Goal: Task Accomplishment & Management: Complete application form

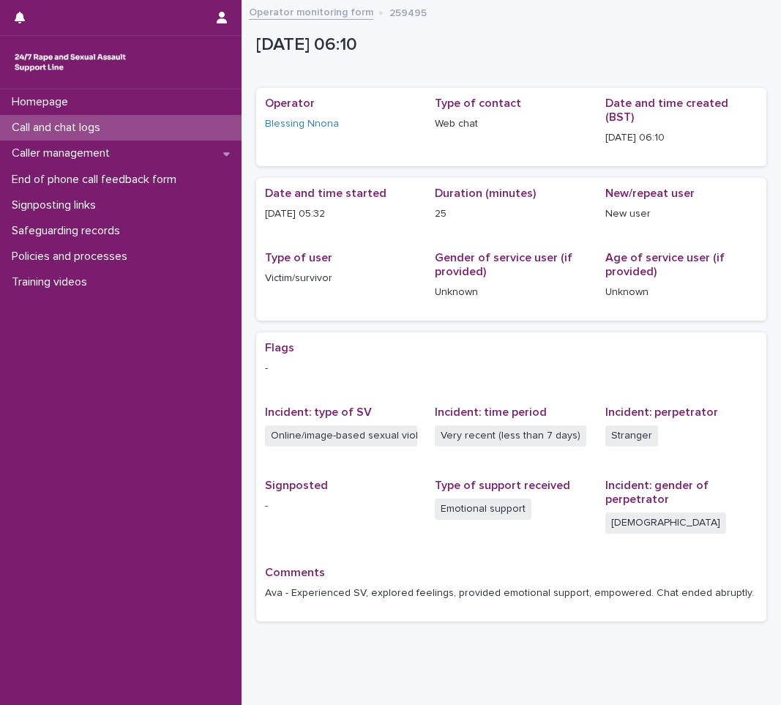
scroll to position [29, 0]
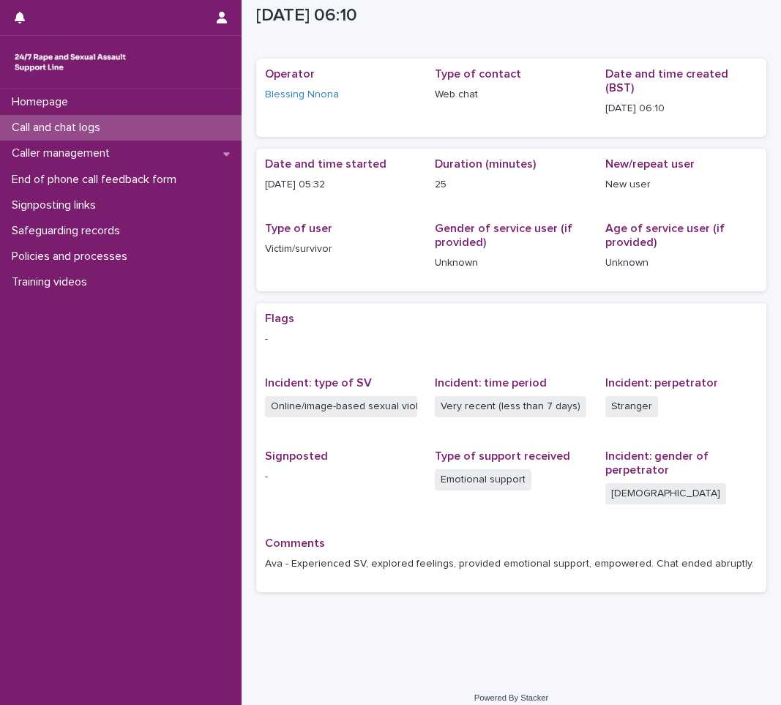
click at [182, 126] on div "Call and chat logs" at bounding box center [121, 128] width 242 height 26
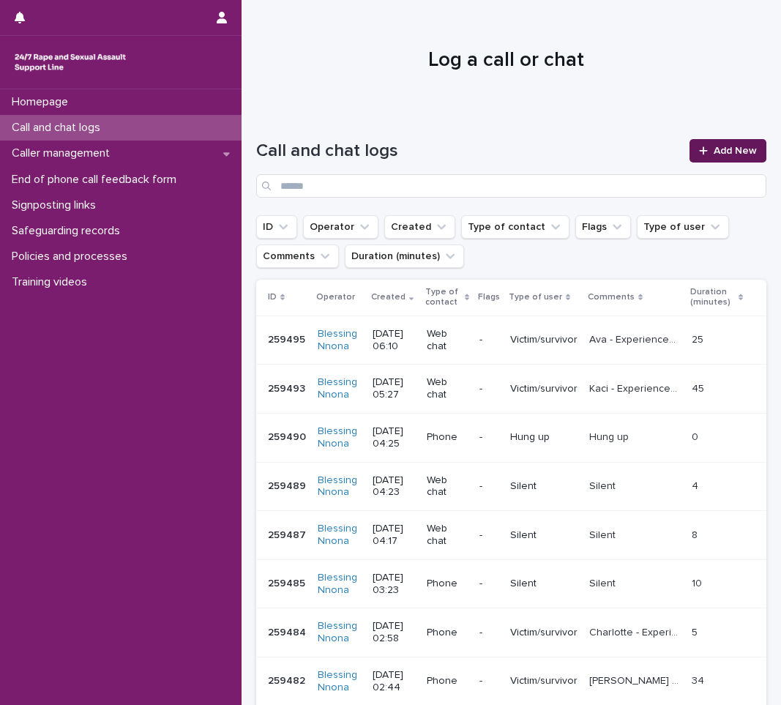
click at [697, 143] on link "Add New" at bounding box center [727, 150] width 77 height 23
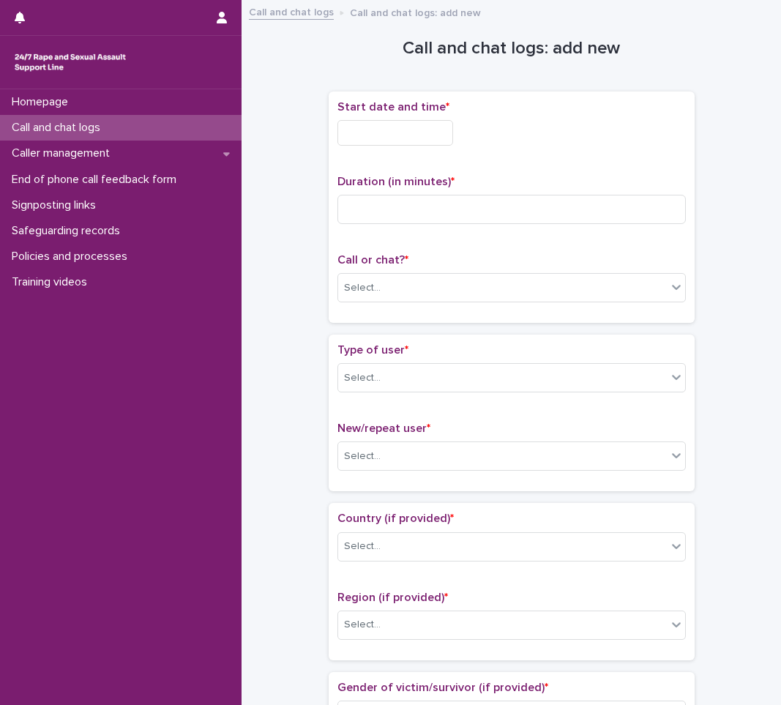
click at [394, 127] on input "text" at bounding box center [395, 133] width 116 height 26
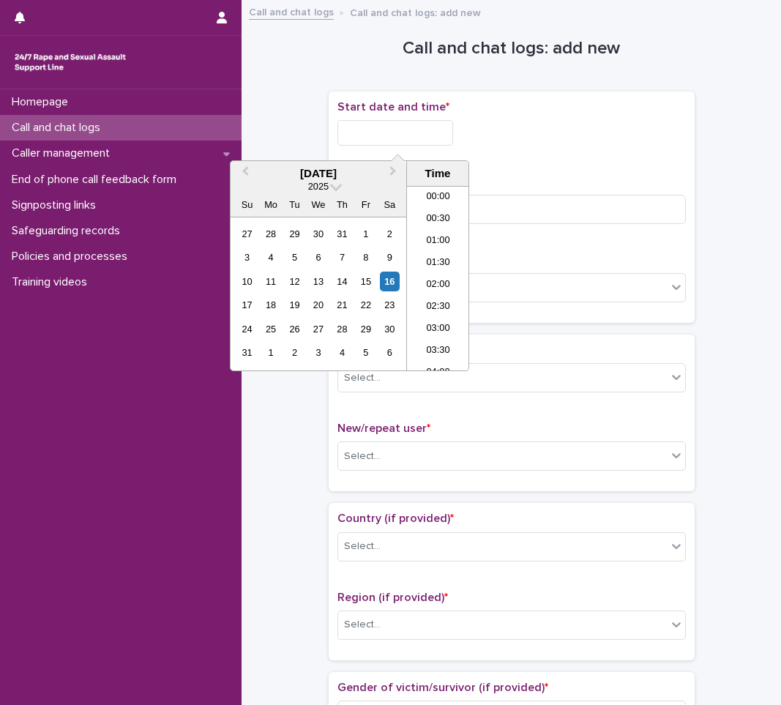
scroll to position [227, 0]
click at [399, 281] on div "16" at bounding box center [390, 282] width 20 height 20
click at [433, 279] on li "07:00" at bounding box center [438, 278] width 62 height 22
click at [407, 127] on input "**********" at bounding box center [395, 133] width 116 height 26
click at [418, 136] on input "**********" at bounding box center [395, 133] width 116 height 26
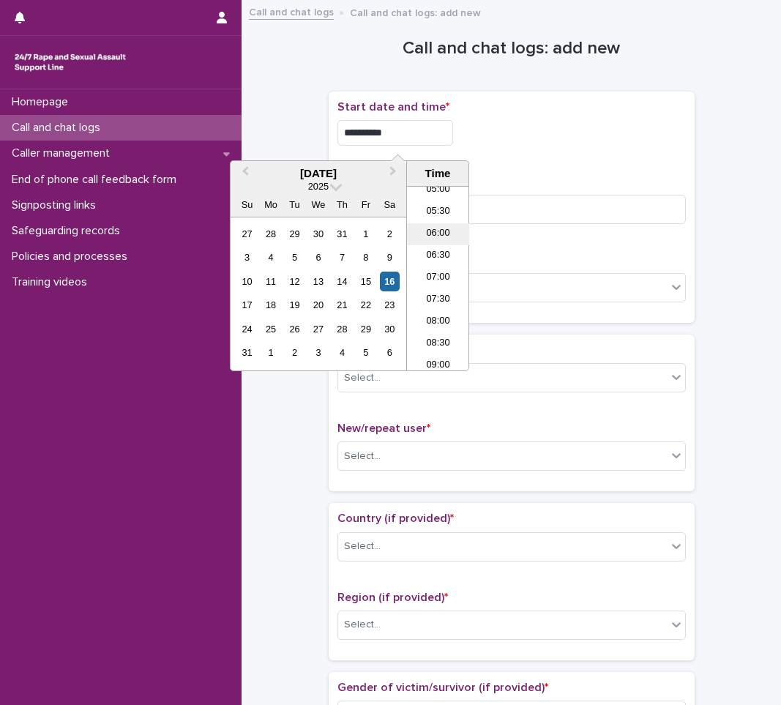
click at [427, 235] on li "06:00" at bounding box center [438, 234] width 62 height 22
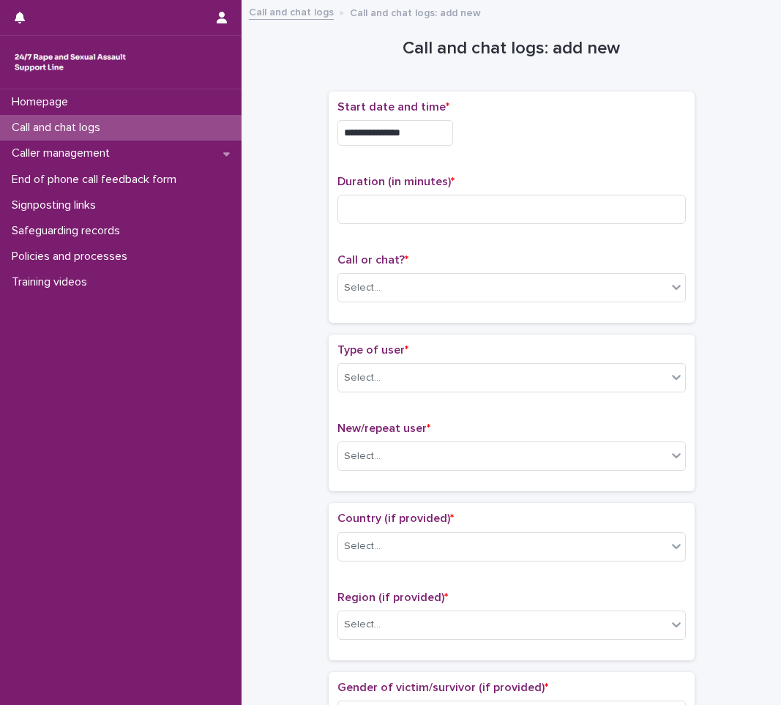
click at [416, 127] on input "**********" at bounding box center [395, 133] width 116 height 26
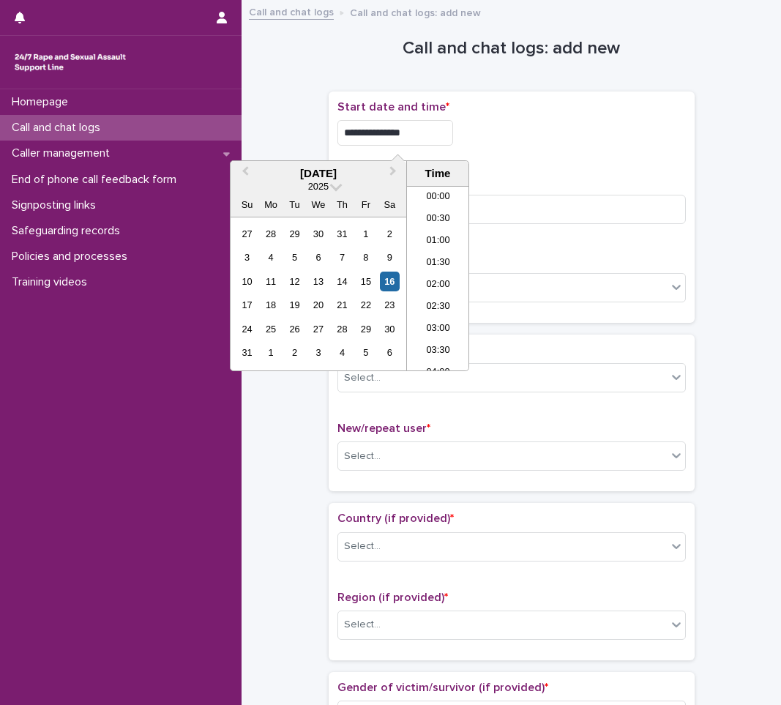
scroll to position [183, 0]
type input "**********"
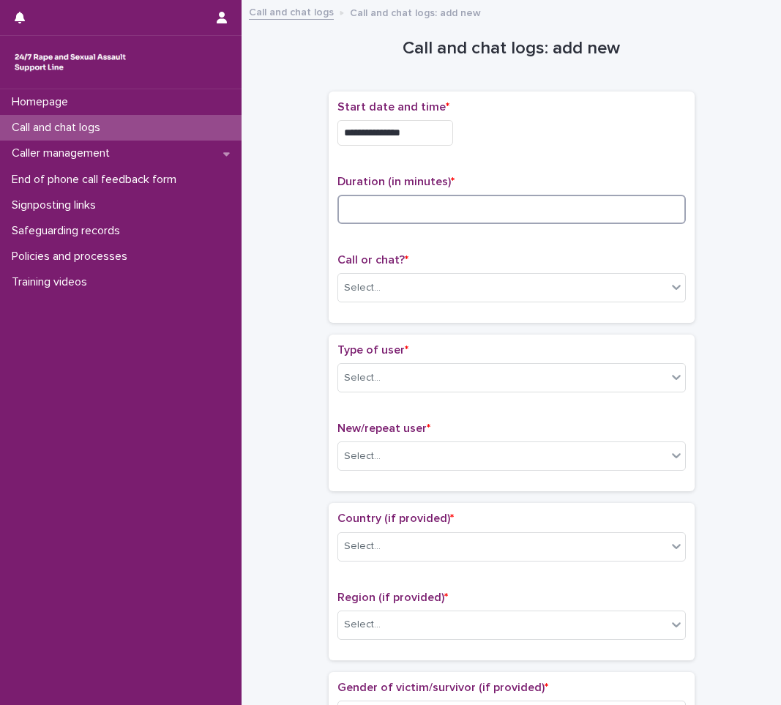
click at [498, 202] on input at bounding box center [511, 209] width 348 height 29
click at [373, 192] on div "Duration (in minutes) *" at bounding box center [511, 205] width 348 height 61
click at [364, 210] on input at bounding box center [511, 209] width 348 height 29
type input "**"
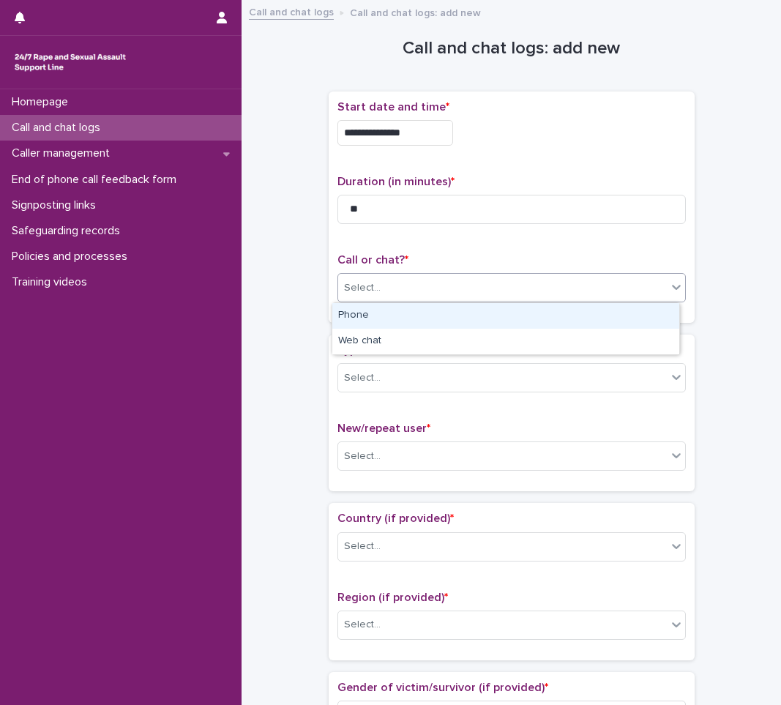
click at [364, 281] on div "Select..." at bounding box center [362, 287] width 37 height 15
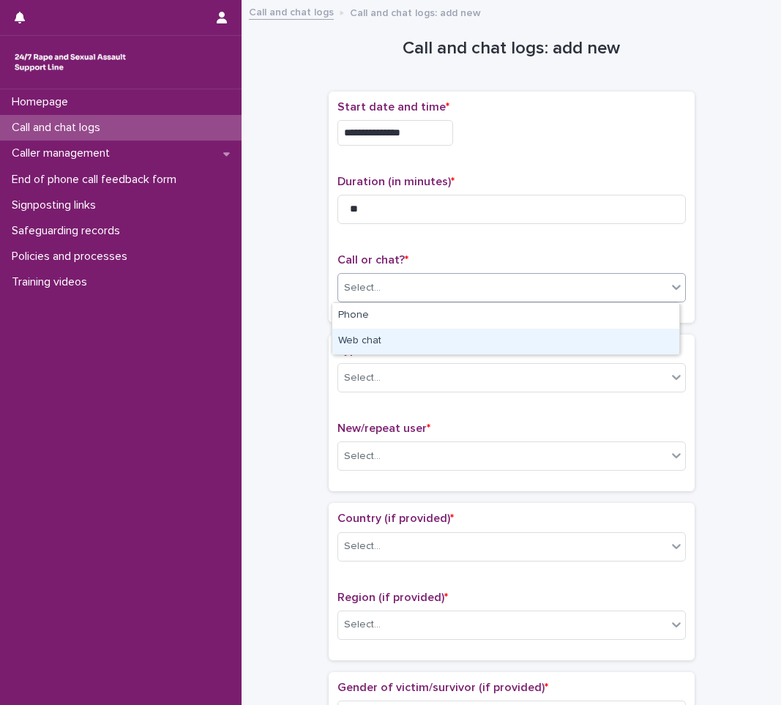
click at [378, 332] on div "Web chat" at bounding box center [505, 342] width 347 height 26
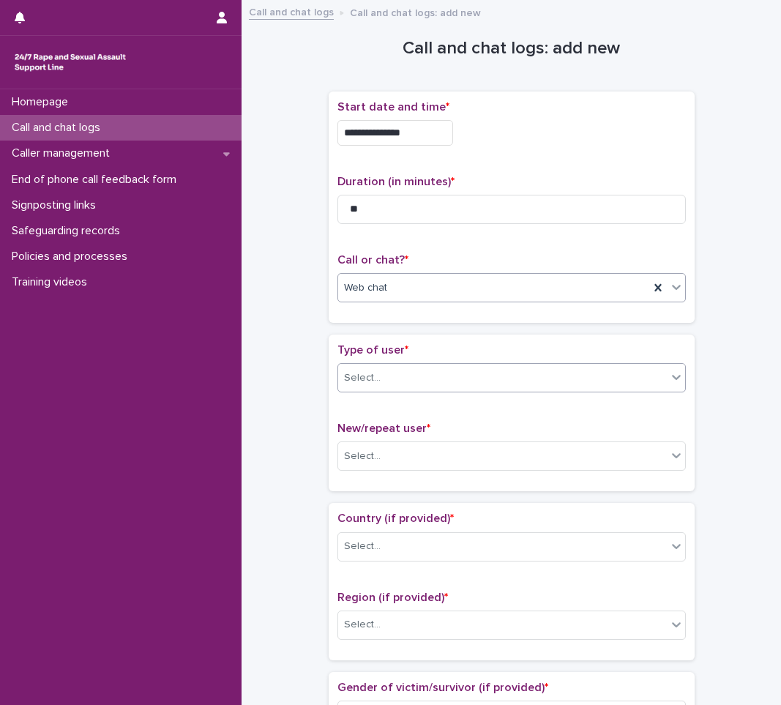
click at [382, 378] on input "text" at bounding box center [382, 378] width 1 height 12
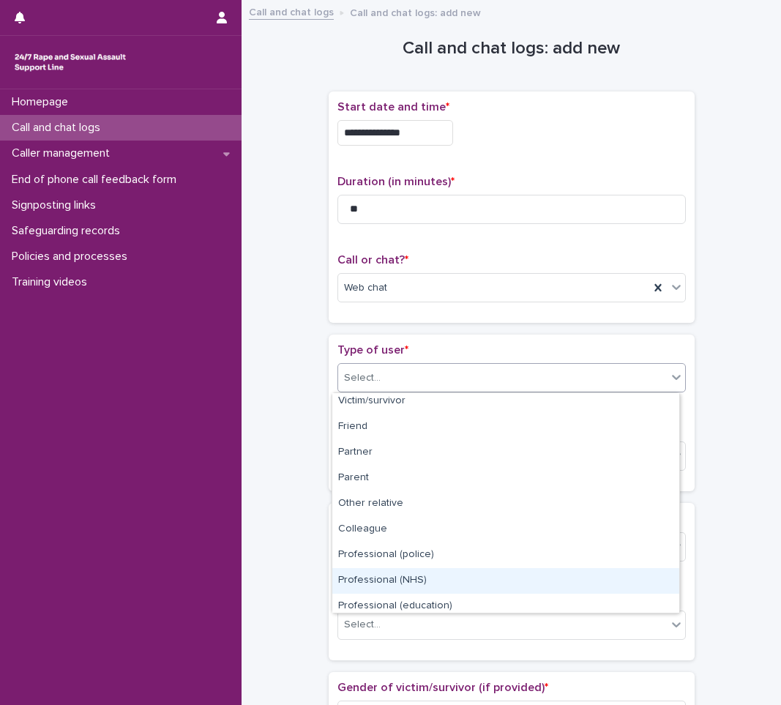
scroll to position [0, 0]
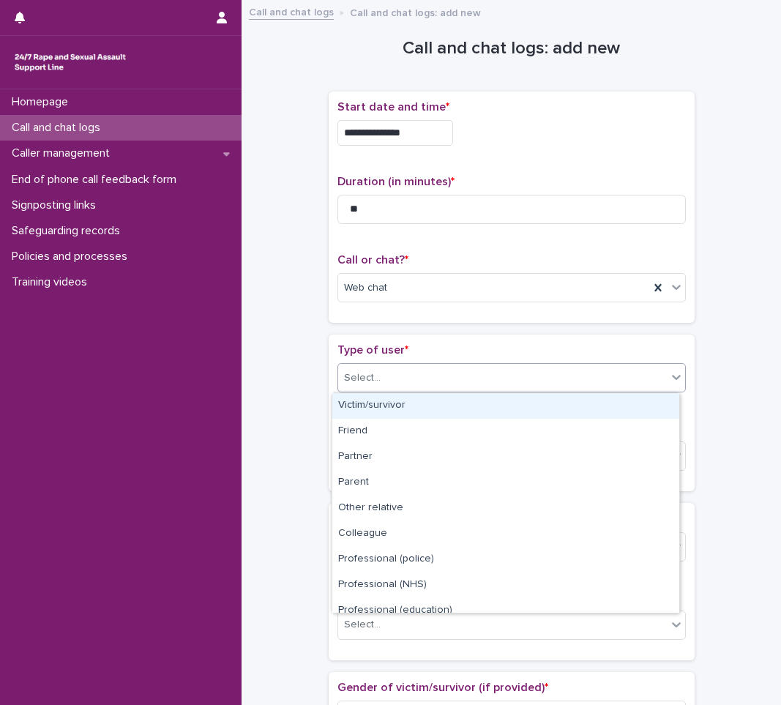
click at [426, 409] on div "Victim/survivor" at bounding box center [505, 406] width 347 height 26
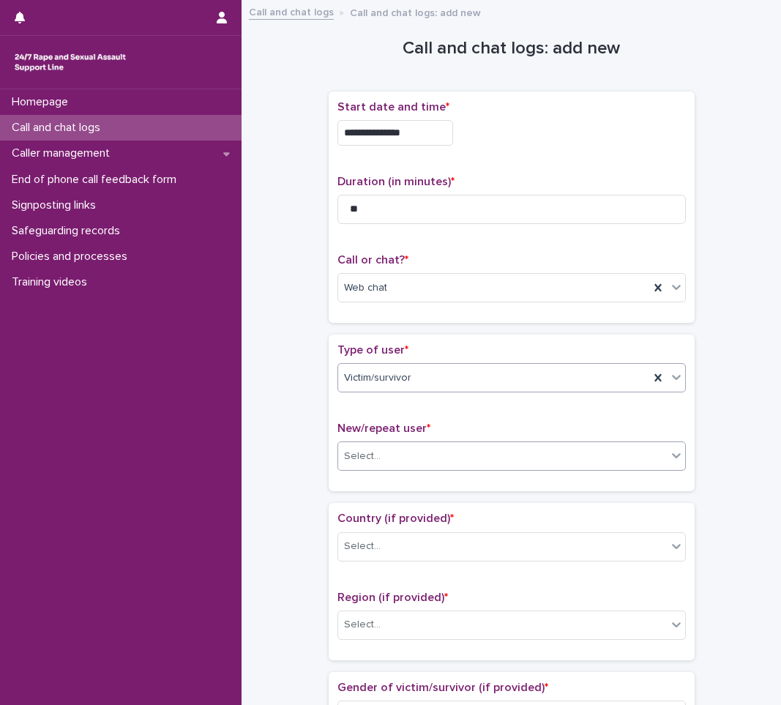
click at [423, 455] on div "Select..." at bounding box center [502, 456] width 329 height 24
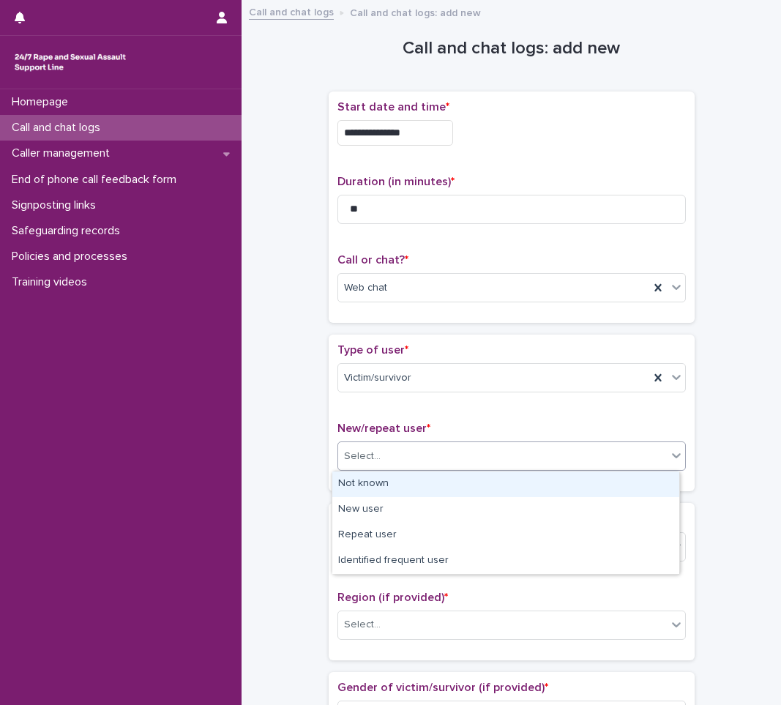
click at [411, 485] on div "Not known" at bounding box center [505, 484] width 347 height 26
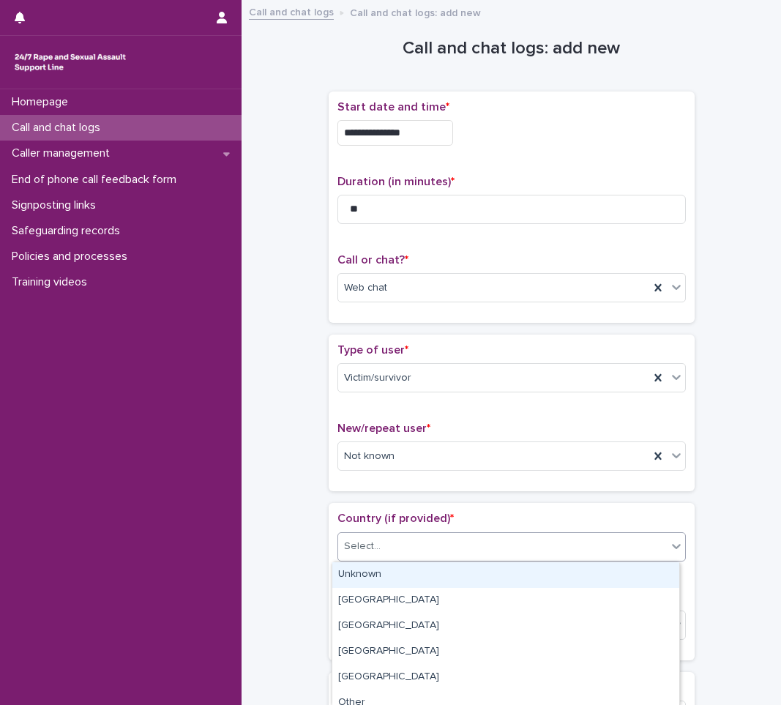
click at [405, 538] on div "Select..." at bounding box center [502, 546] width 329 height 24
click at [409, 573] on div "Unknown" at bounding box center [505, 575] width 347 height 26
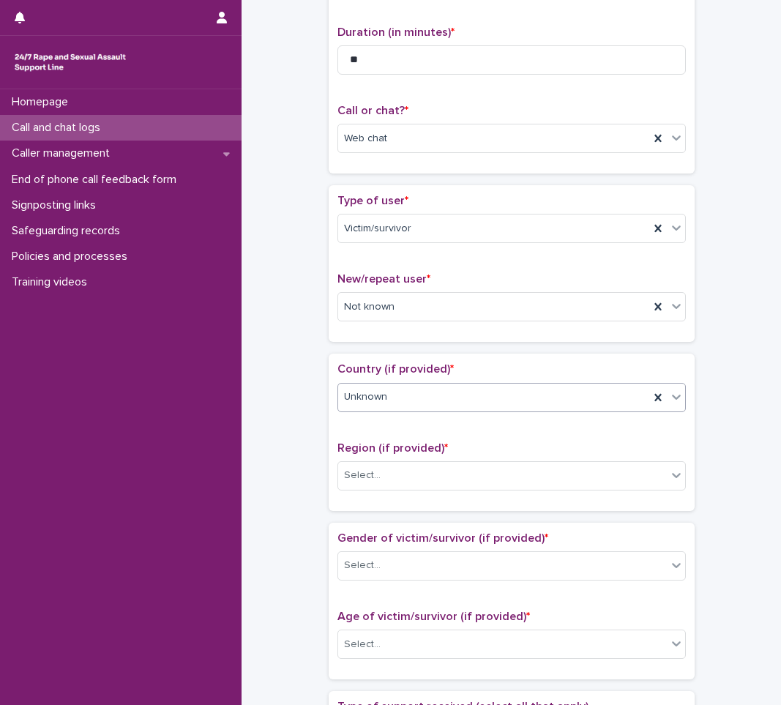
scroll to position [220, 0]
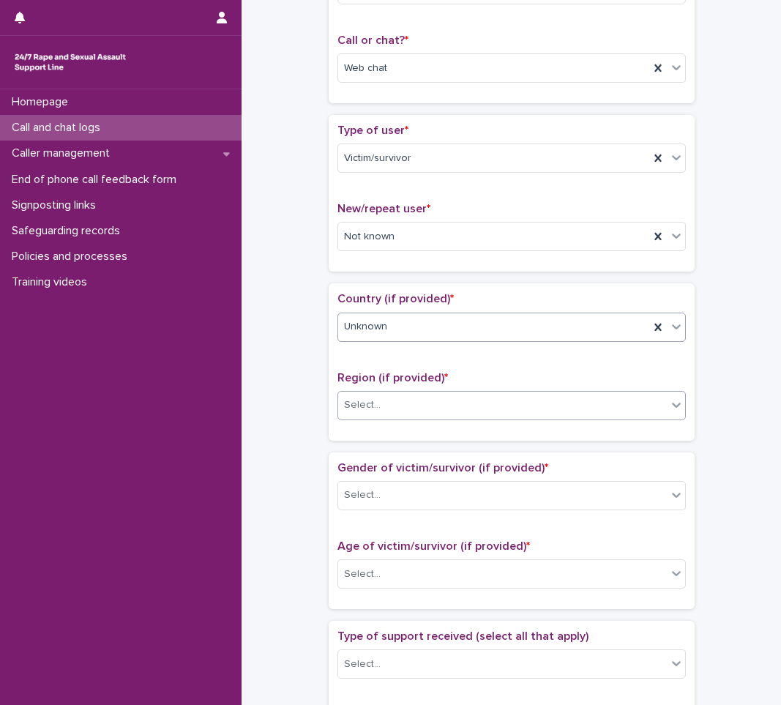
click at [405, 412] on div "Select..." at bounding box center [502, 405] width 329 height 24
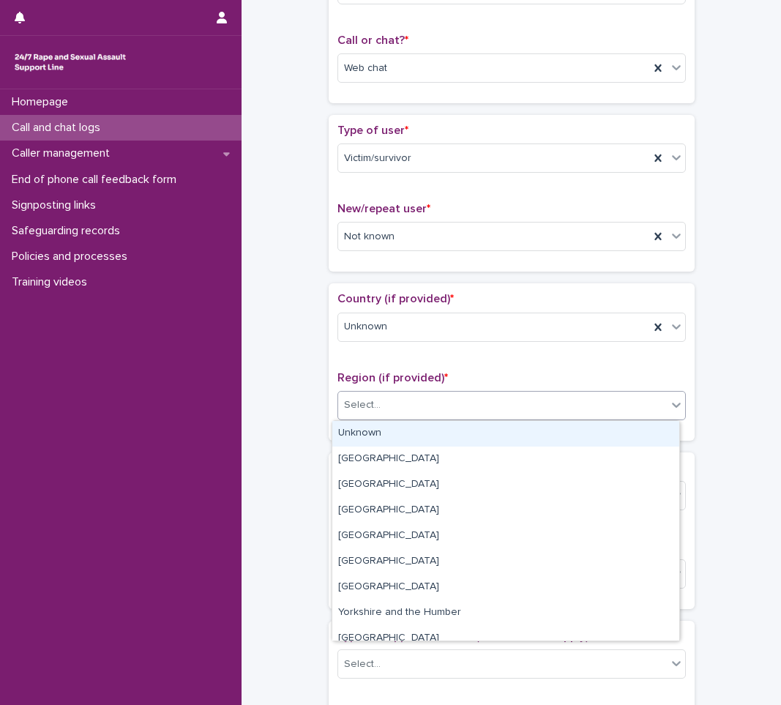
click at [401, 430] on div "Unknown" at bounding box center [505, 434] width 347 height 26
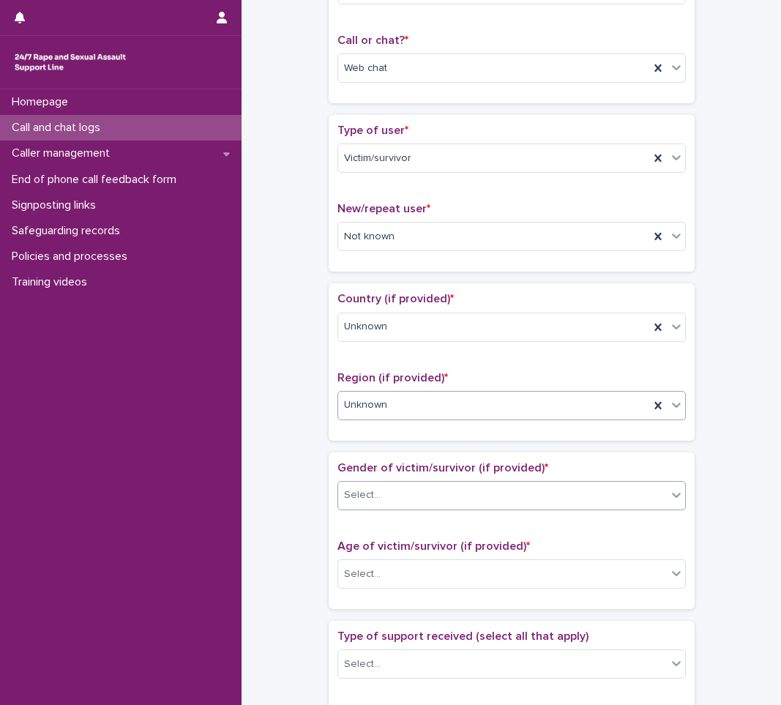
click at [385, 490] on div "Select..." at bounding box center [502, 495] width 329 height 24
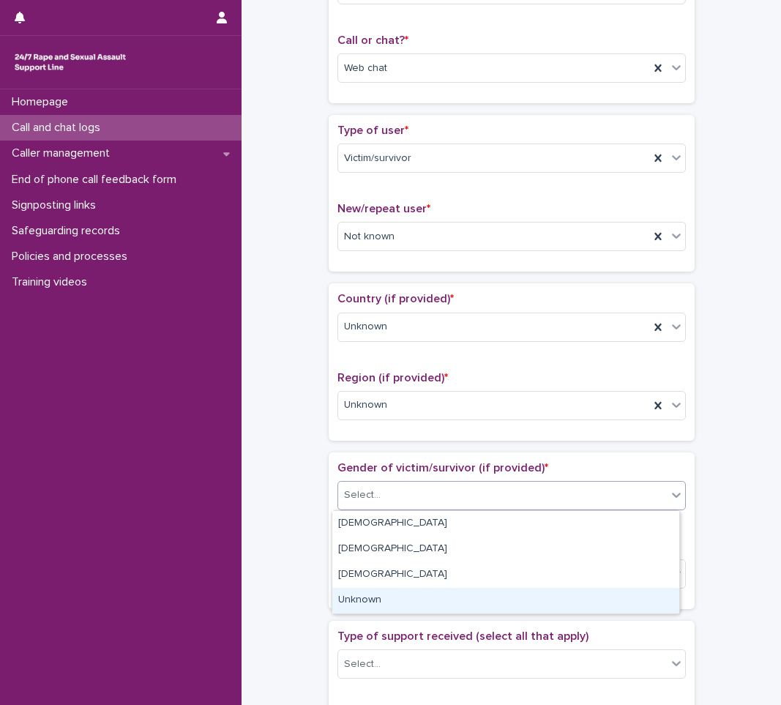
click at [381, 596] on div "Unknown" at bounding box center [505, 601] width 347 height 26
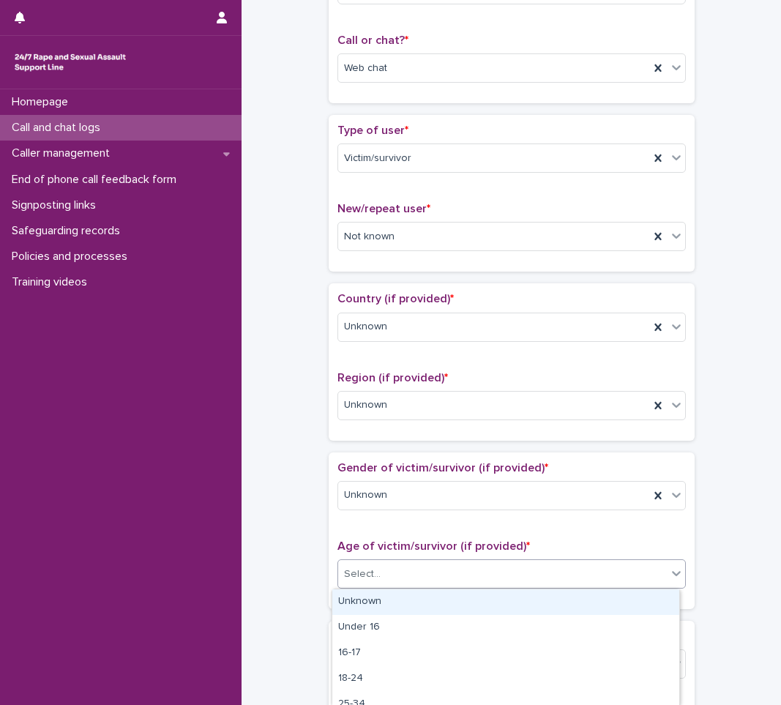
click at [392, 572] on div "Select..." at bounding box center [502, 574] width 329 height 24
click at [386, 593] on div "Unknown" at bounding box center [505, 602] width 347 height 26
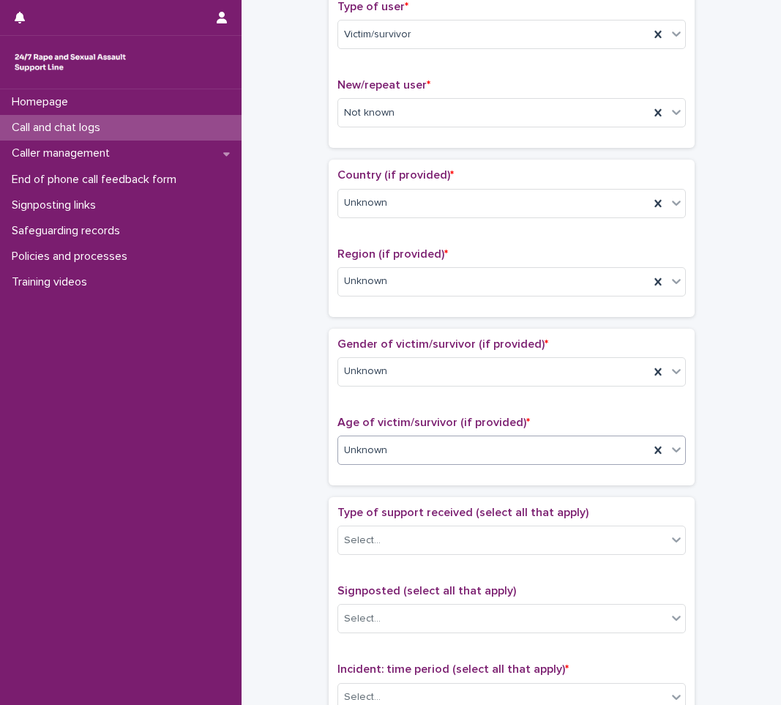
scroll to position [366, 0]
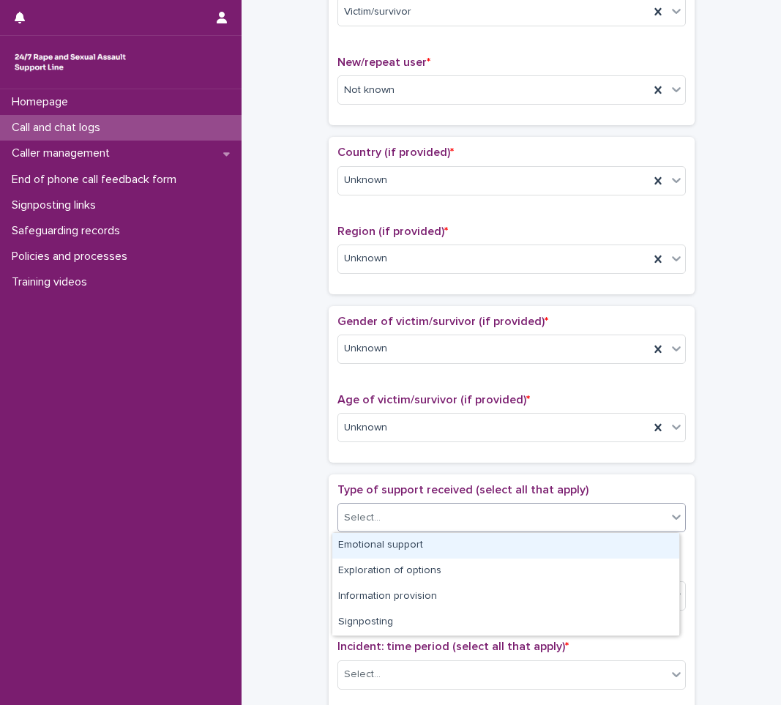
click at [442, 518] on div "Select..." at bounding box center [502, 518] width 329 height 24
drag, startPoint x: 405, startPoint y: 558, endPoint x: 405, endPoint y: 550, distance: 8.1
click at [405, 550] on div "Emotional support" at bounding box center [505, 546] width 347 height 26
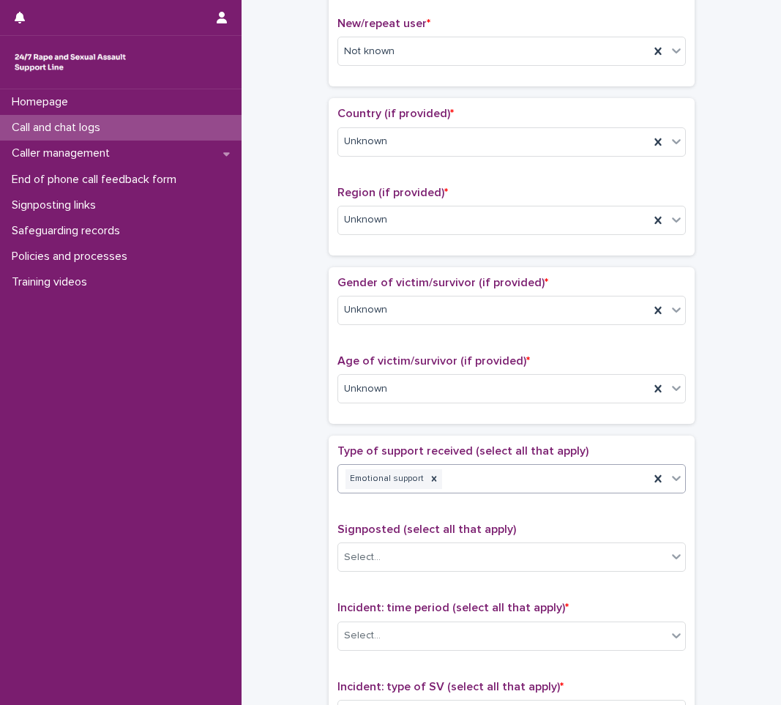
scroll to position [439, 0]
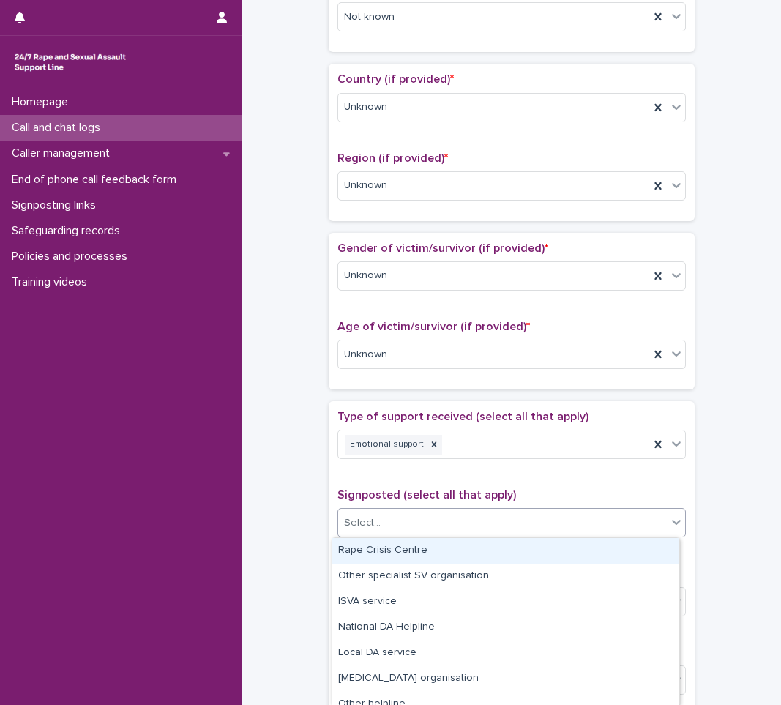
click at [618, 520] on div "Select..." at bounding box center [502, 523] width 329 height 24
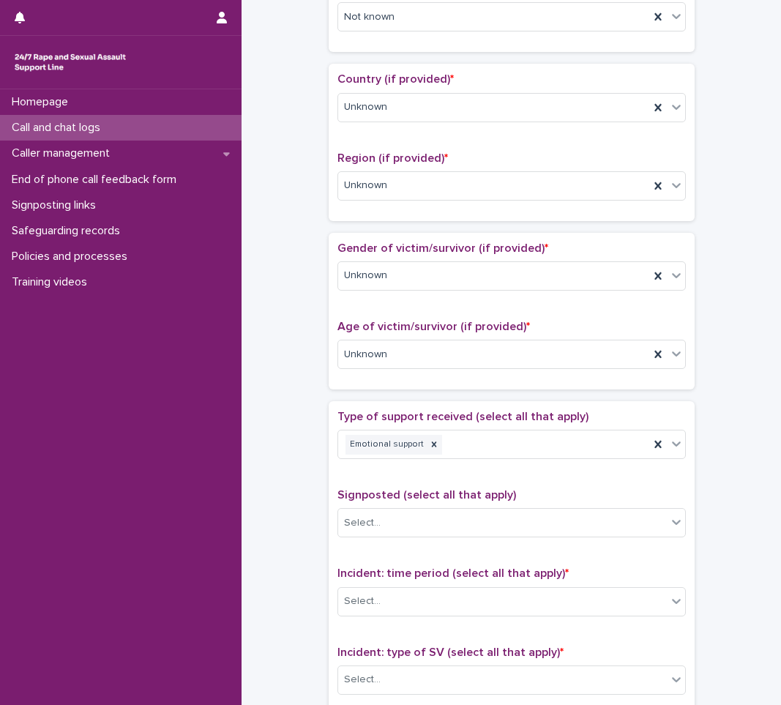
click at [342, 494] on span "Signposted (select all that apply)" at bounding box center [426, 495] width 179 height 12
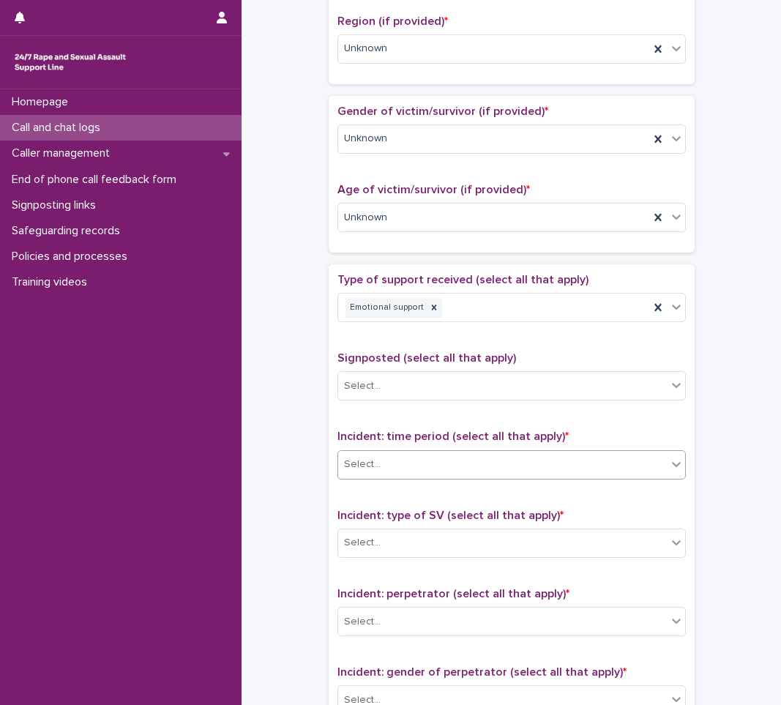
scroll to position [586, 0]
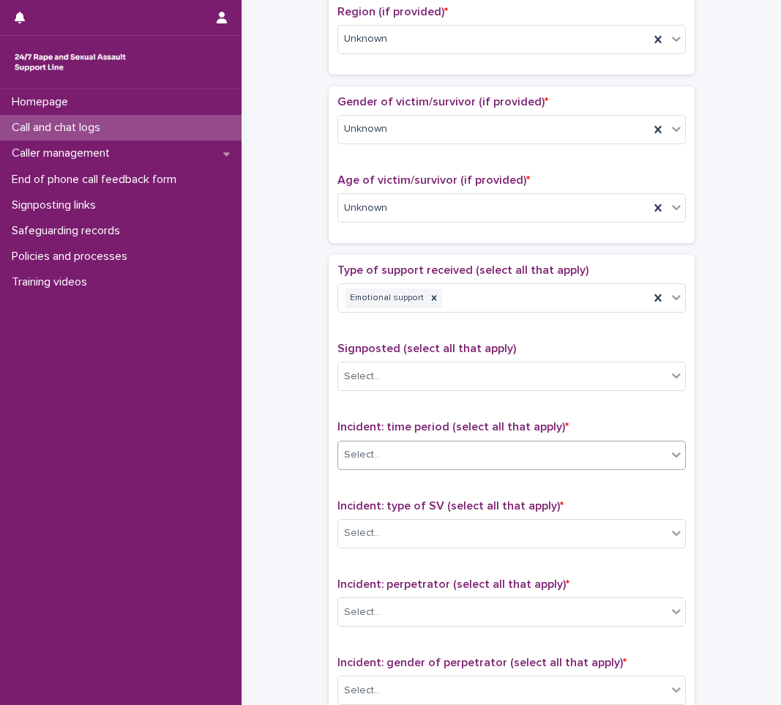
click at [476, 450] on div "Select..." at bounding box center [502, 455] width 329 height 24
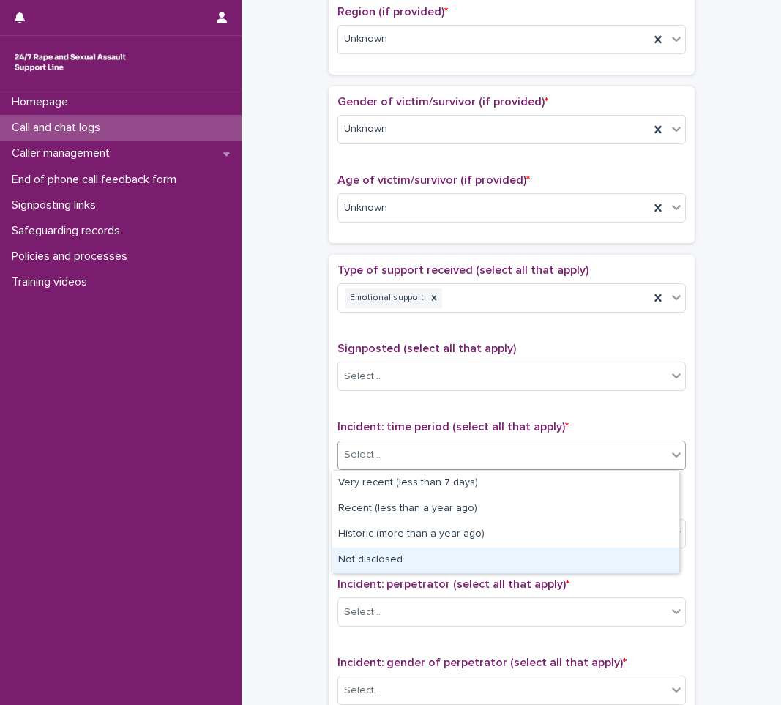
click at [403, 565] on div "Not disclosed" at bounding box center [505, 560] width 347 height 26
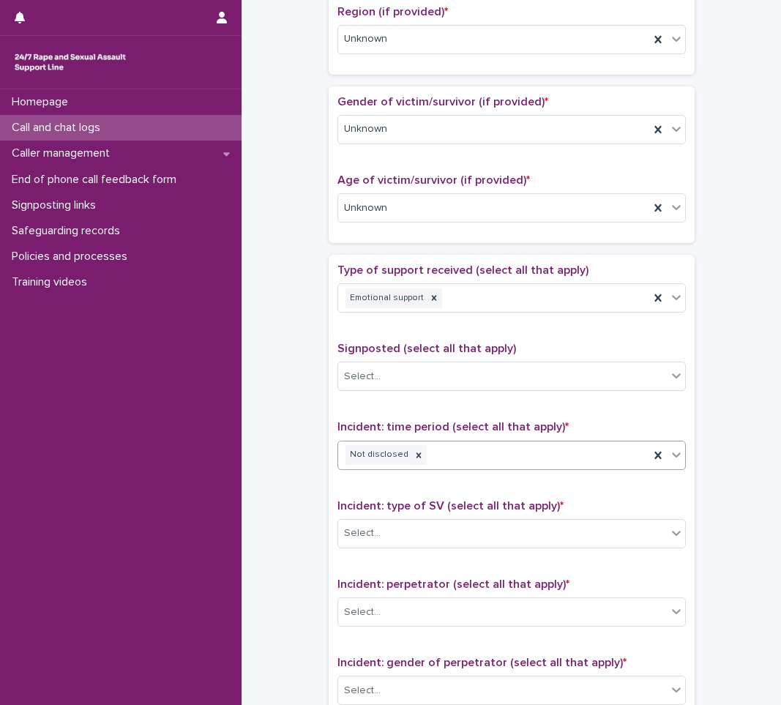
scroll to position [659, 0]
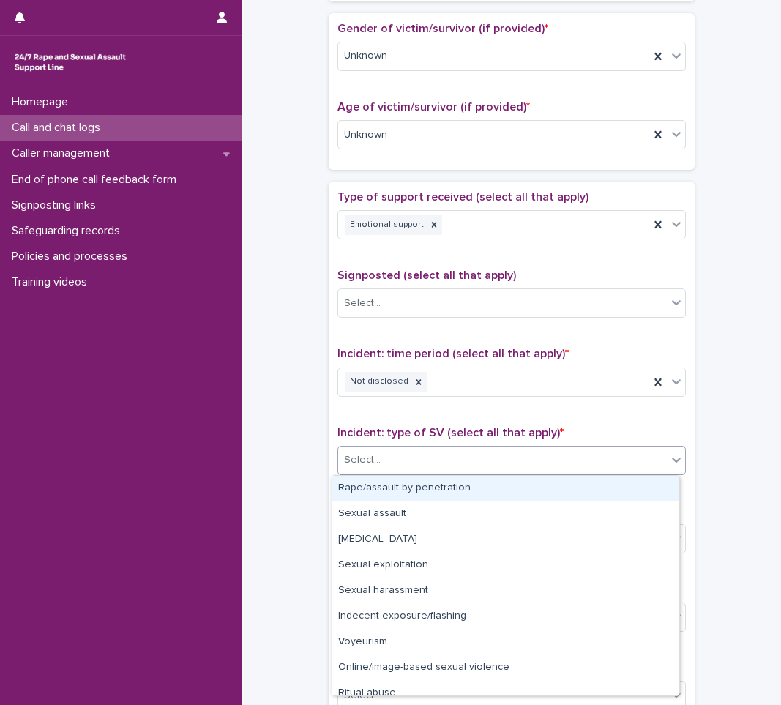
click at [460, 446] on div "Select..." at bounding box center [511, 460] width 348 height 29
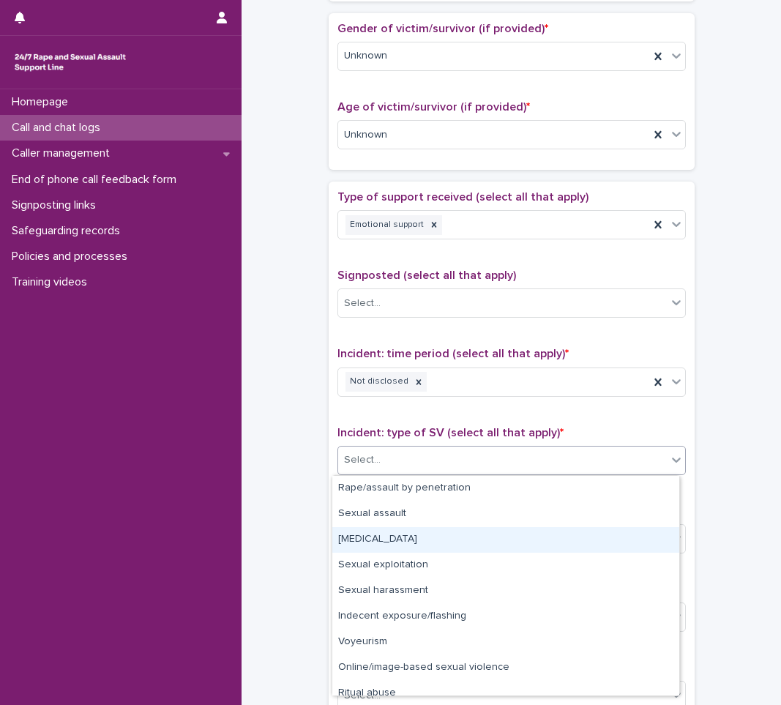
scroll to position [37, 0]
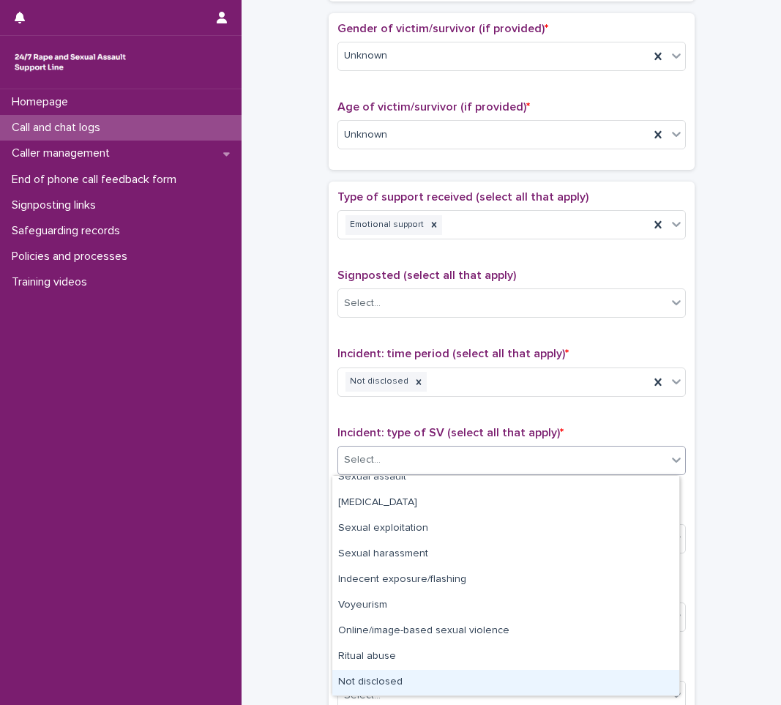
click at [410, 684] on div "Not disclosed" at bounding box center [505, 683] width 347 height 26
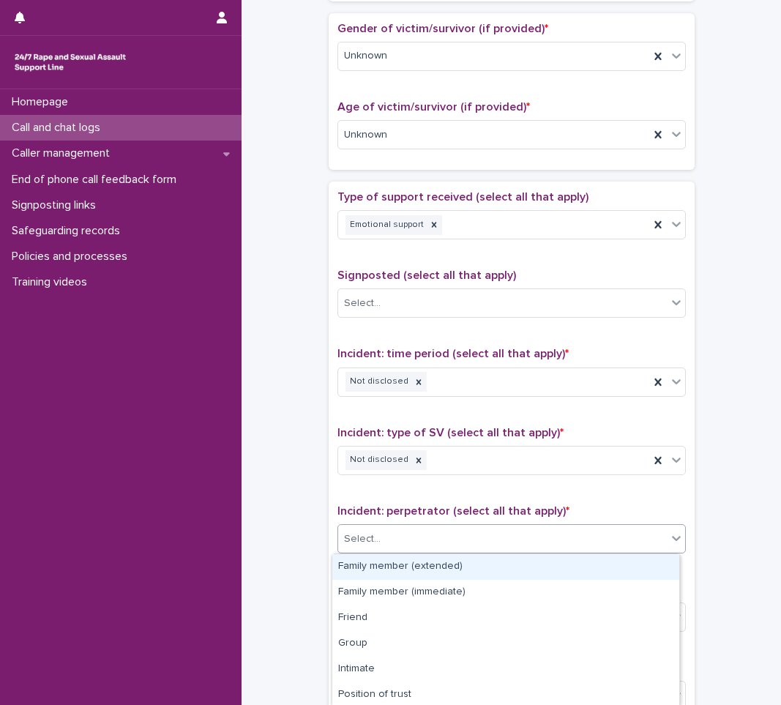
click at [446, 539] on div "Select..." at bounding box center [502, 539] width 329 height 24
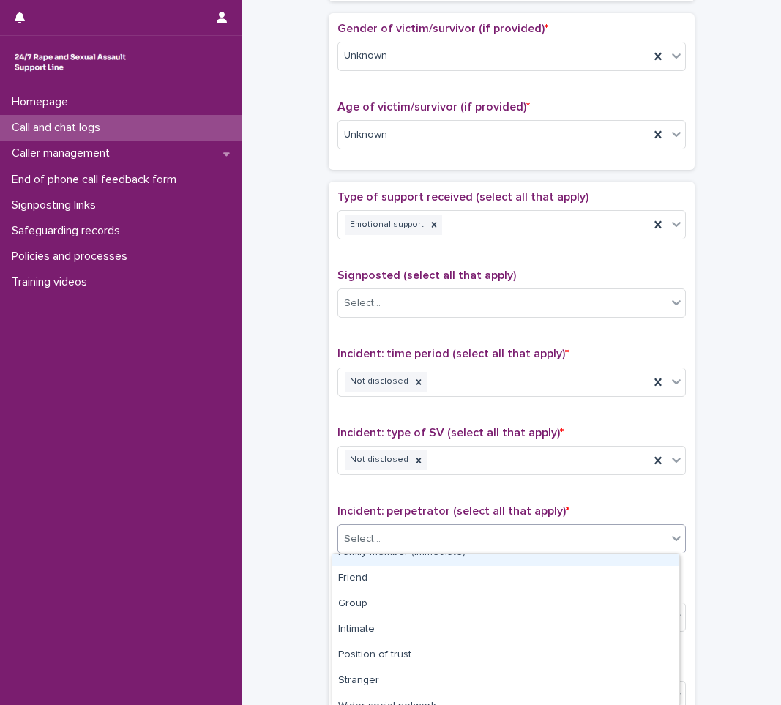
scroll to position [130, 0]
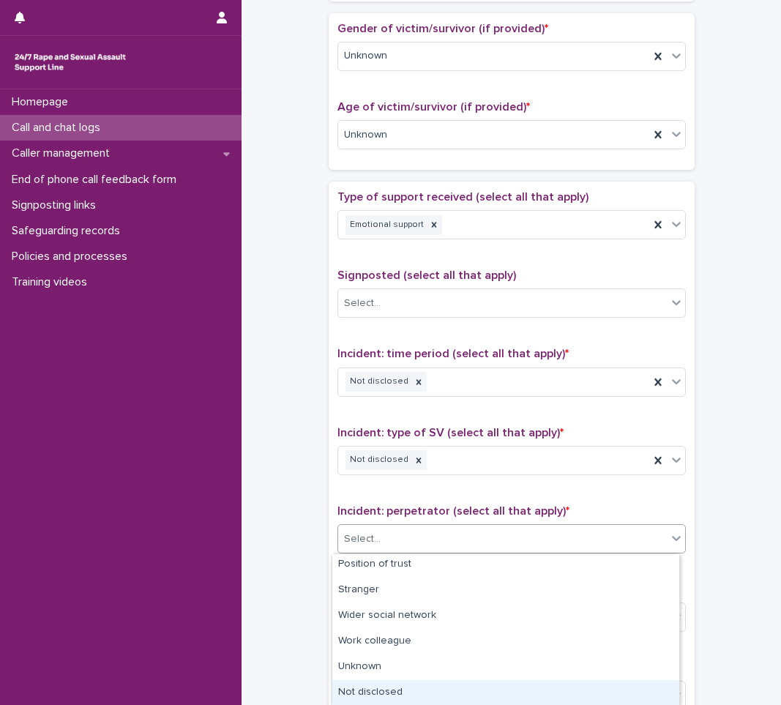
click at [445, 683] on div "Not disclosed" at bounding box center [505, 693] width 347 height 26
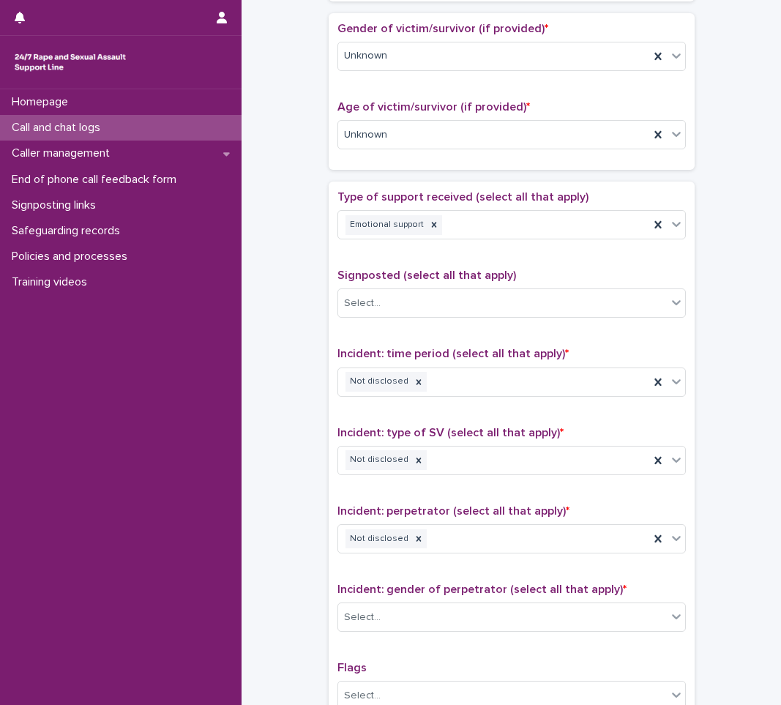
click at [456, 600] on div "Incident: gender of perpetrator (select all that apply) * Select..." at bounding box center [511, 613] width 348 height 61
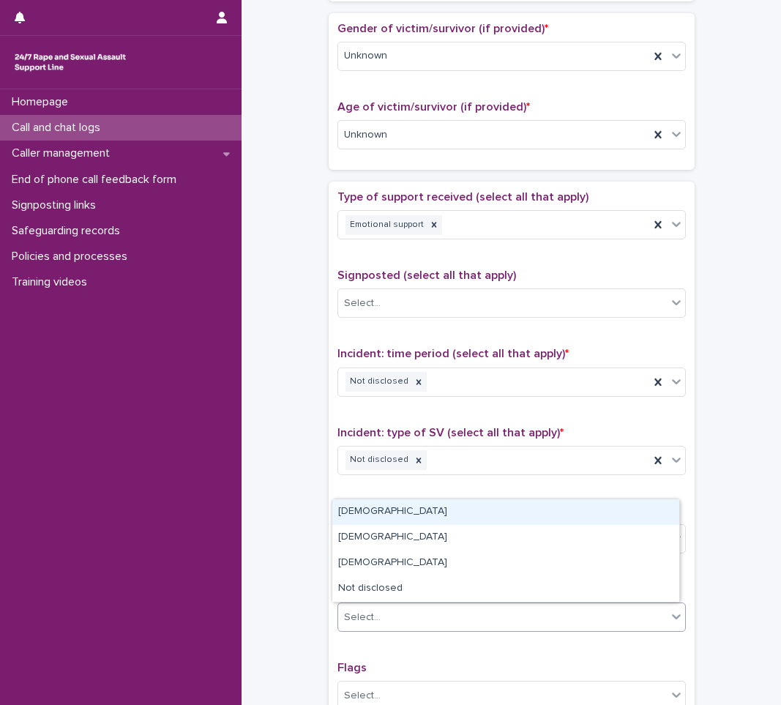
click at [455, 616] on div "Select..." at bounding box center [502, 617] width 329 height 24
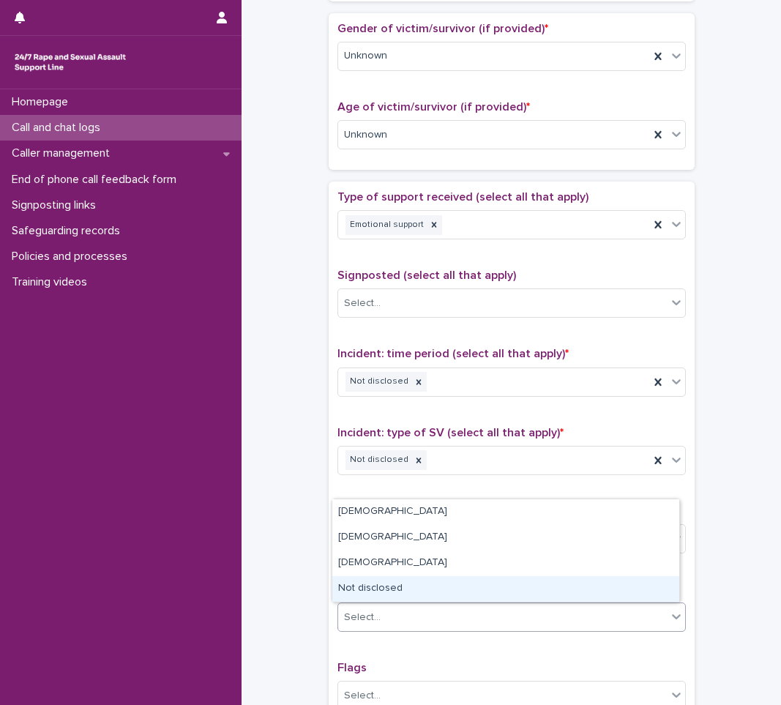
click at [448, 591] on div "Not disclosed" at bounding box center [505, 589] width 347 height 26
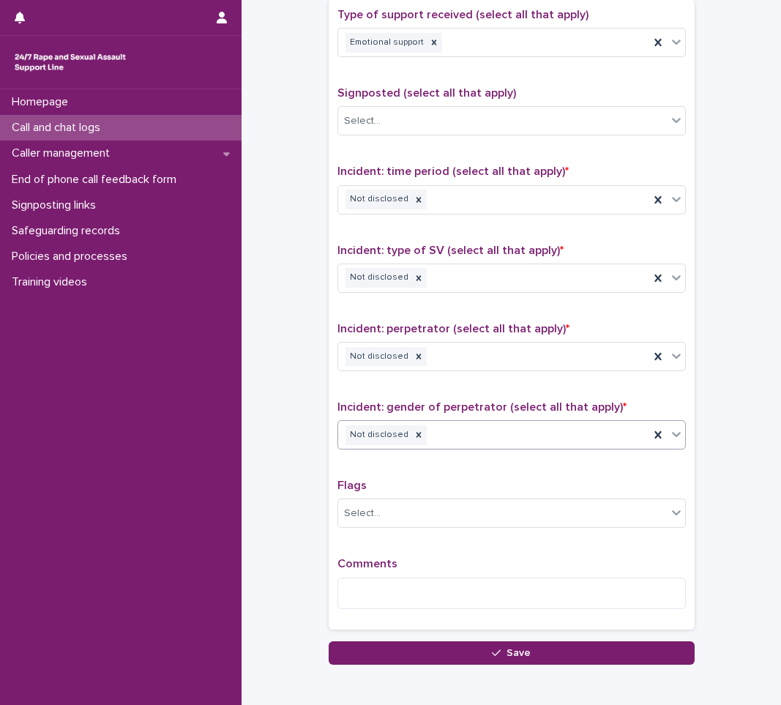
scroll to position [878, 0]
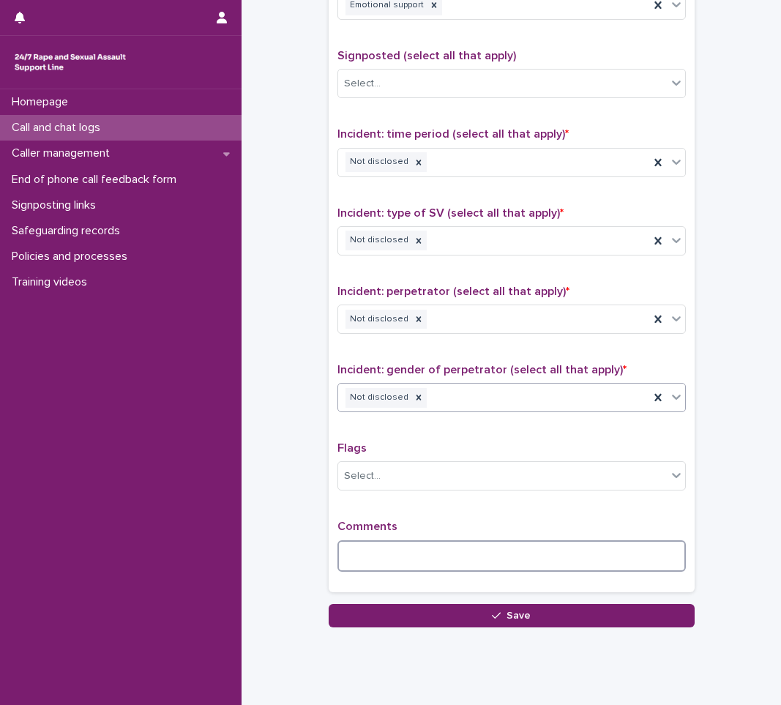
click at [453, 555] on textarea at bounding box center [511, 555] width 348 height 31
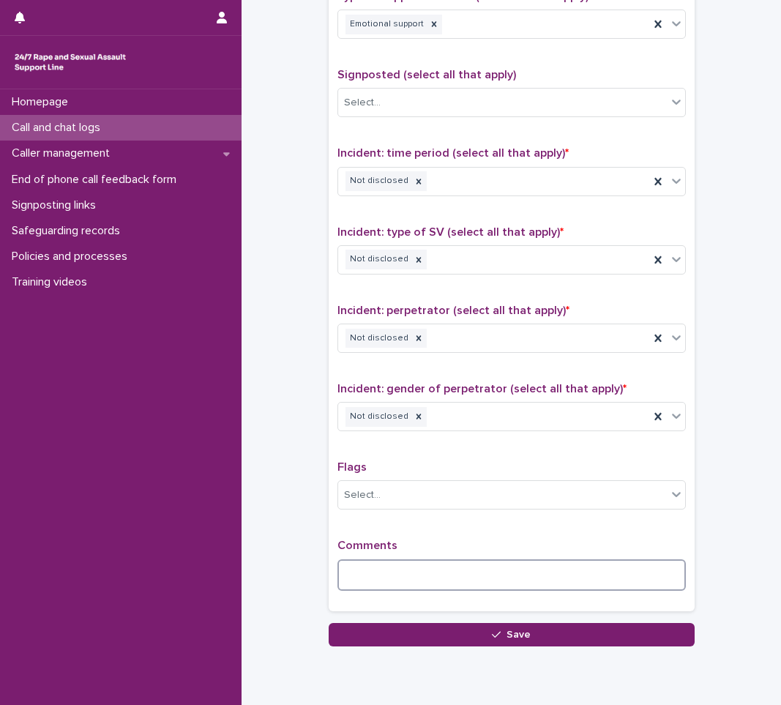
scroll to position [915, 0]
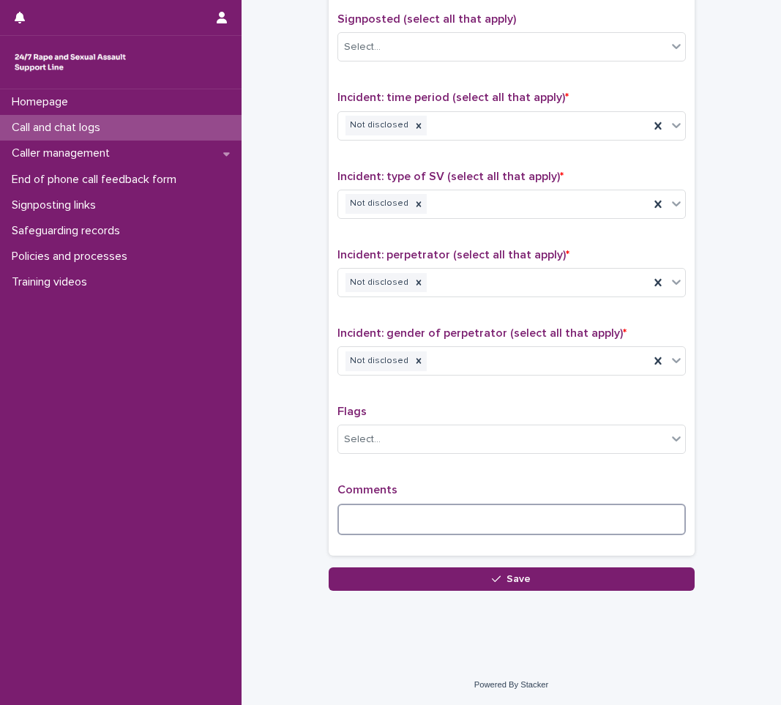
click at [356, 515] on textarea at bounding box center [511, 519] width 348 height 31
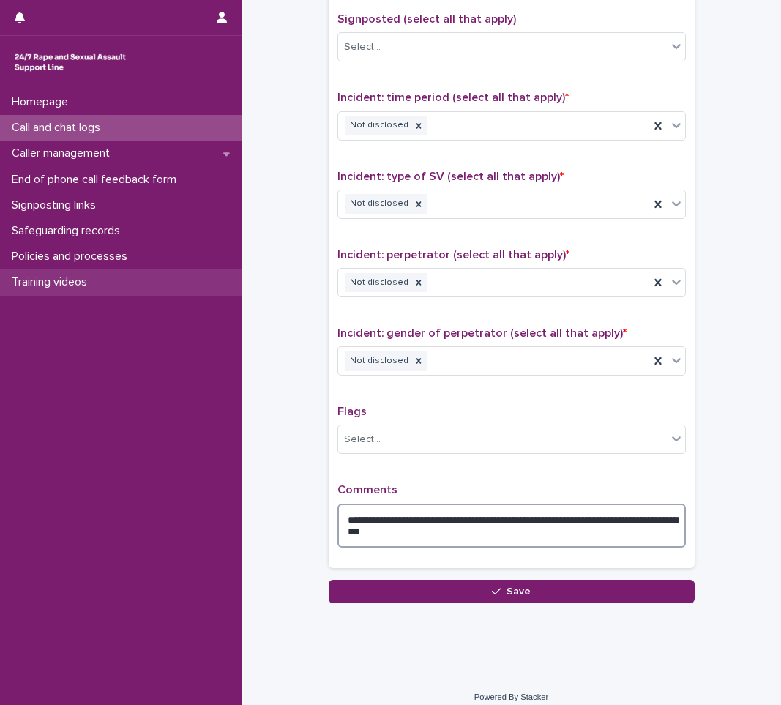
type textarea "**********"
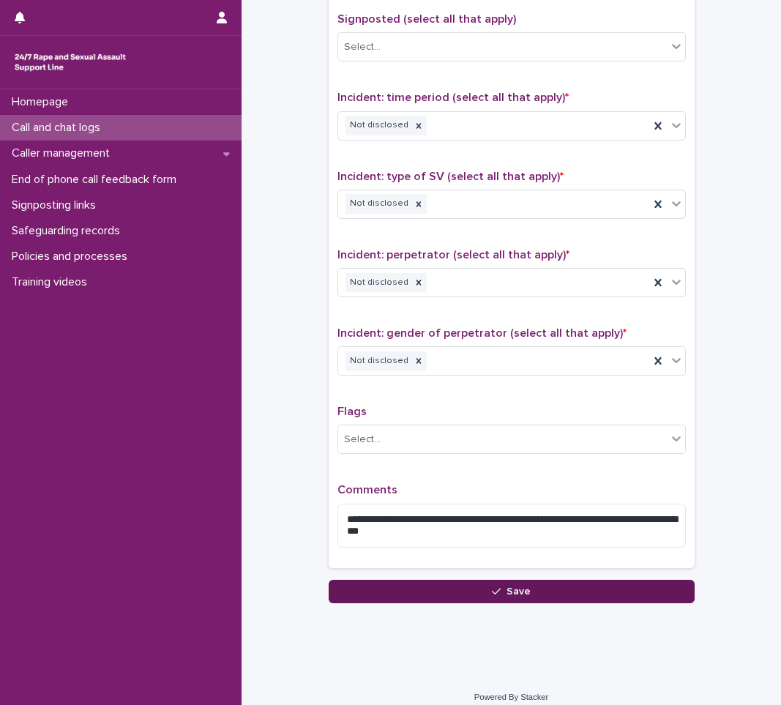
click at [493, 585] on button "Save" at bounding box center [512, 591] width 366 height 23
